Goal: Information Seeking & Learning: Learn about a topic

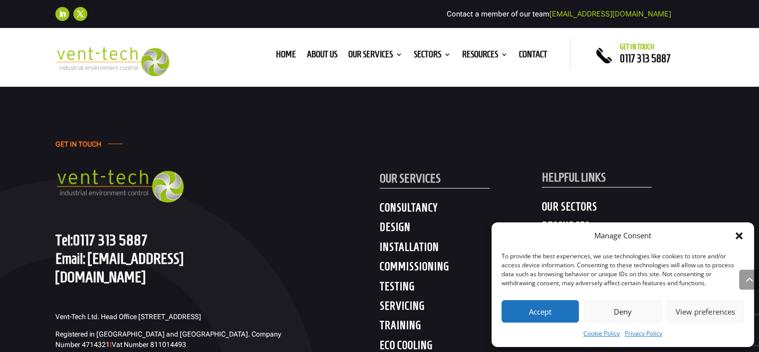
scroll to position [3843, 0]
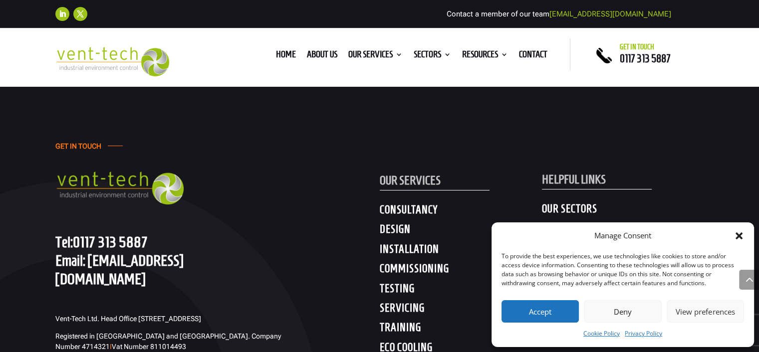
click at [403, 203] on h4 "CONSULTANCY" at bounding box center [461, 212] width 162 height 18
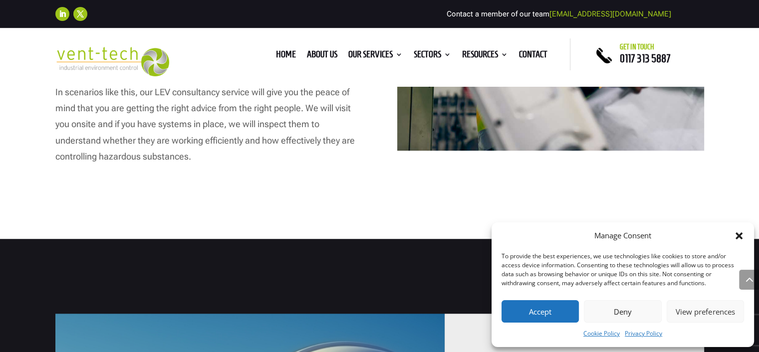
scroll to position [849, 0]
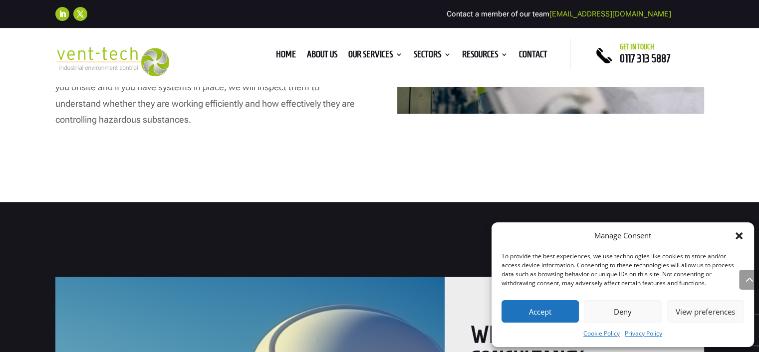
click at [382, 181] on link "Servicing" at bounding box center [403, 183] width 100 height 20
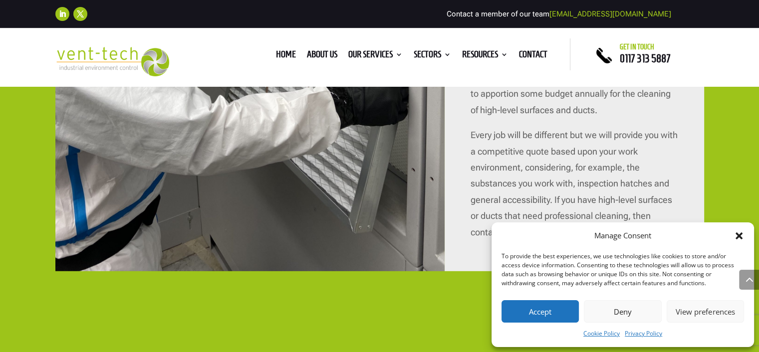
scroll to position [3194, 0]
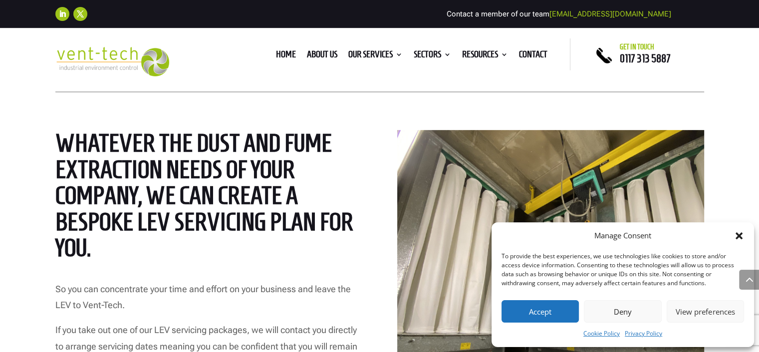
click at [557, 313] on button "Accept" at bounding box center [540, 311] width 77 height 22
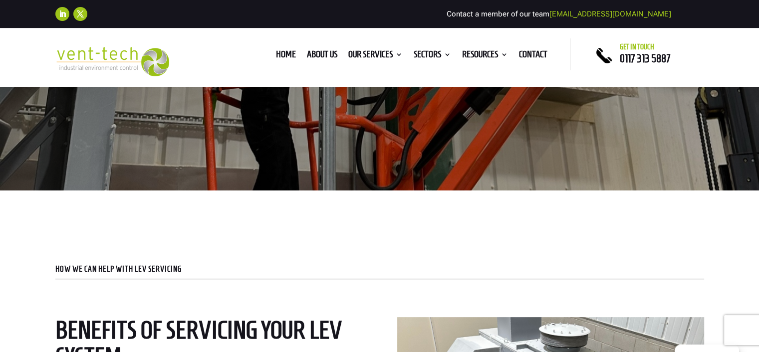
scroll to position [0, 0]
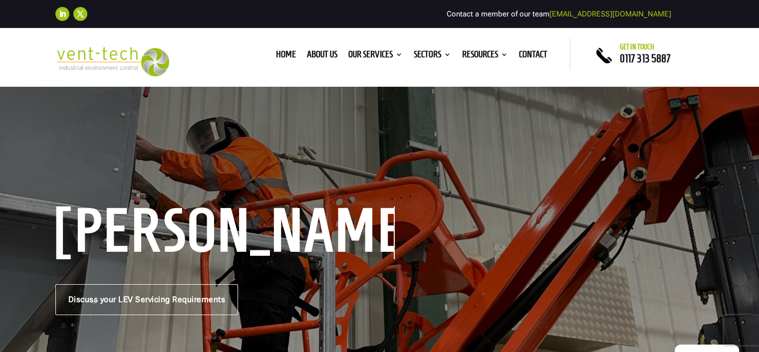
click at [321, 53] on link "About us" at bounding box center [322, 56] width 30 height 11
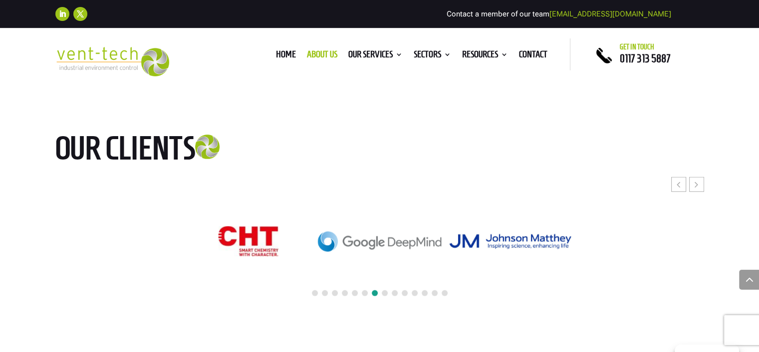
scroll to position [2595, 0]
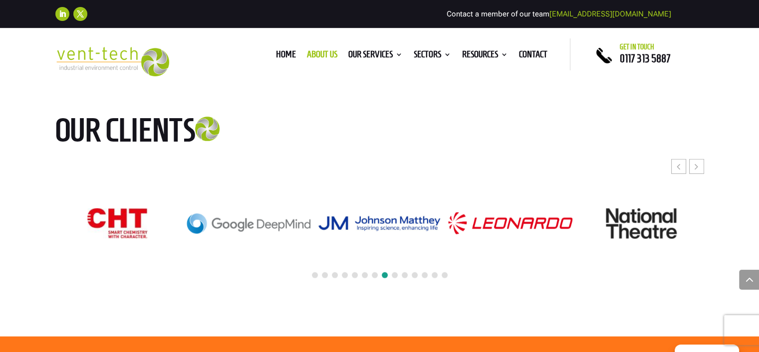
click at [499, 267] on link "P600" at bounding box center [523, 271] width 100 height 20
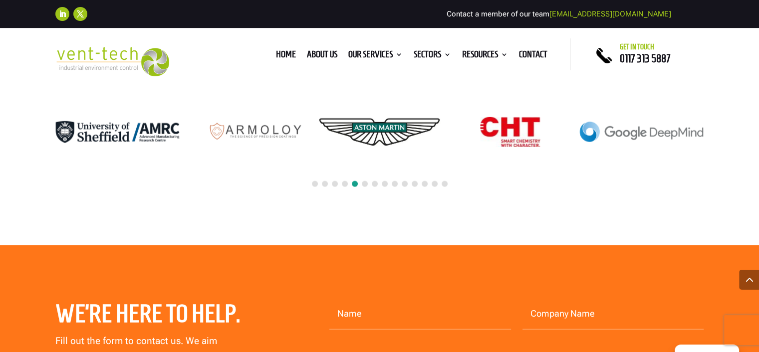
scroll to position [2546, 0]
